Goal: Transaction & Acquisition: Purchase product/service

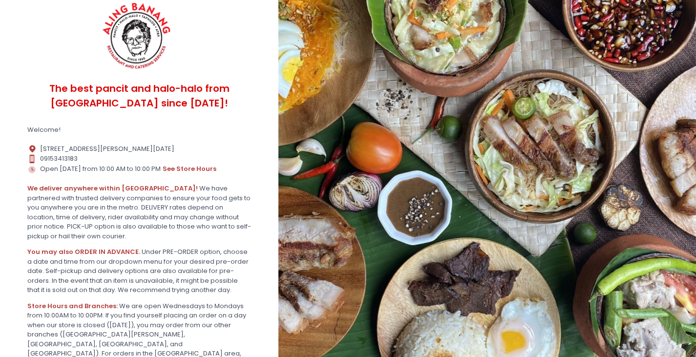
scroll to position [98, 0]
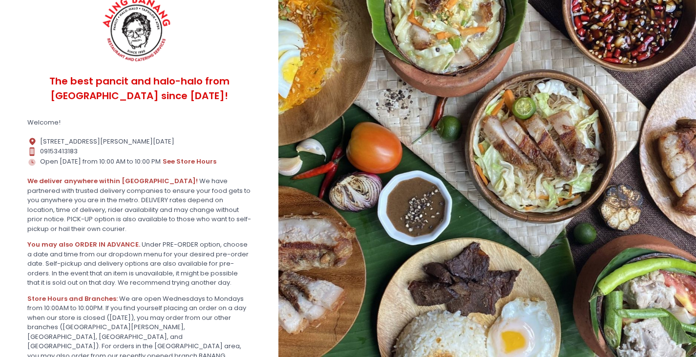
drag, startPoint x: 41, startPoint y: 141, endPoint x: 174, endPoint y: 136, distance: 133.9
click at [174, 136] on section "By using our site you are consenting to the use of cookies as described in our …" at bounding box center [139, 200] width 278 height 596
copy div "[STREET_ADDRESS][PERSON_NAME][DATE]"
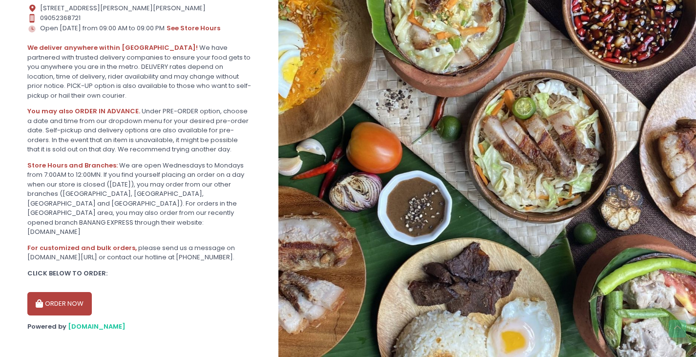
scroll to position [239, 0]
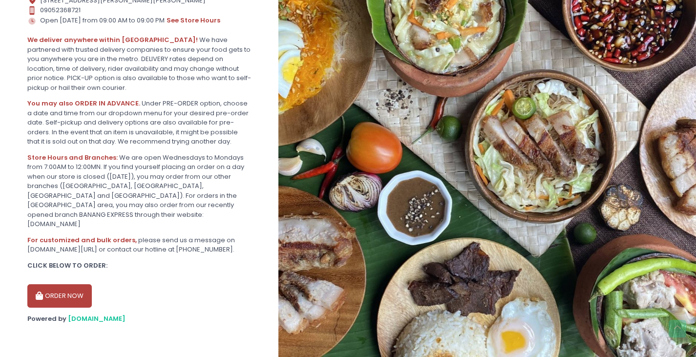
click at [46, 296] on button "ORDER NOW" at bounding box center [59, 295] width 64 height 23
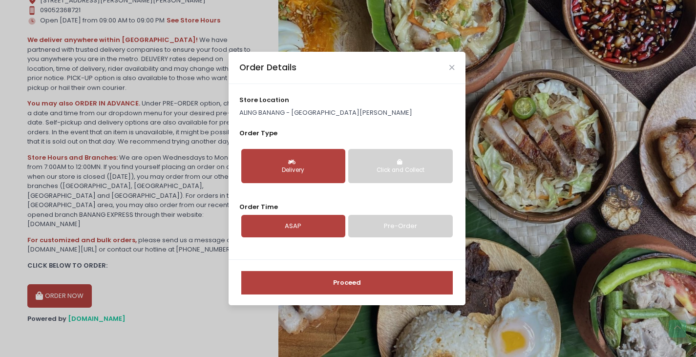
click at [383, 227] on link "Pre-Order" at bounding box center [400, 226] width 104 height 22
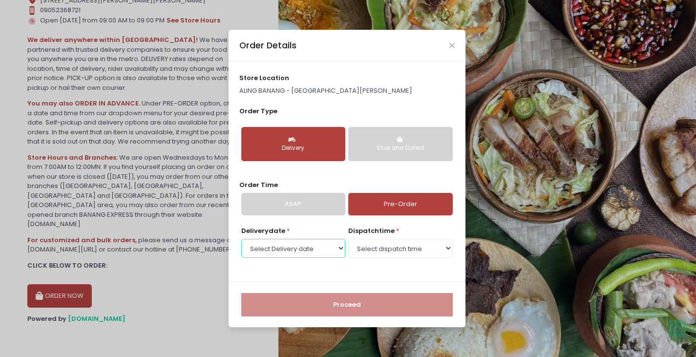
click at [320, 249] on select "Select Delivery date Thursday, Sep 4th Friday, Sep 5th Saturday, Sep 6th Sunday…" at bounding box center [293, 248] width 104 height 19
select select "2025-09-05"
click at [241, 239] on select "Select Delivery date Thursday, Sep 4th Friday, Sep 5th Saturday, Sep 6th Sunday…" at bounding box center [293, 248] width 104 height 19
click at [381, 251] on select "Select dispatch time 07:00 AM - 07:30 AM 07:30 AM - 08:00 AM 08:00 AM - 08:30 A…" at bounding box center [400, 248] width 104 height 19
select select "11:00"
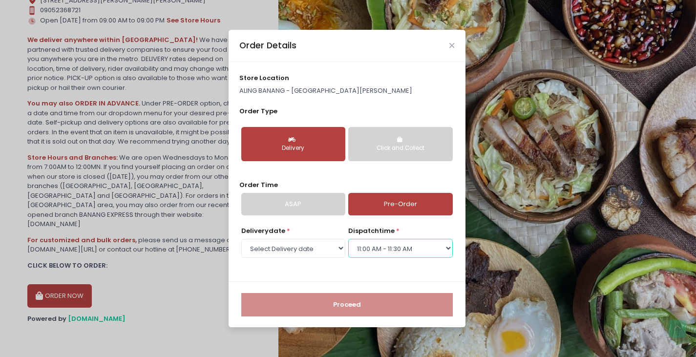
click at [348, 239] on select "Select dispatch time 07:00 AM - 07:30 AM 07:30 AM - 08:00 AM 08:00 AM - 08:30 A…" at bounding box center [400, 248] width 104 height 19
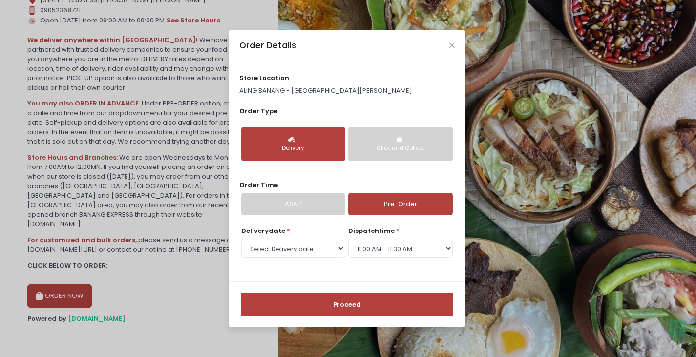
click at [343, 305] on button "Proceed" at bounding box center [346, 304] width 211 height 23
